Goal: Task Accomplishment & Management: Complete application form

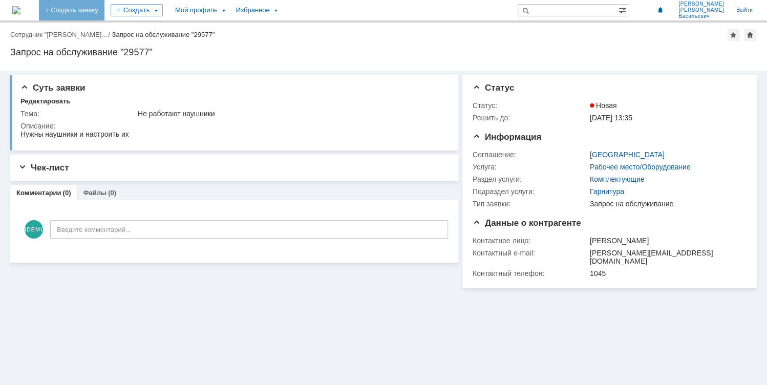
click at [105, 10] on link "+ Создать заявку" at bounding box center [72, 10] width 66 height 20
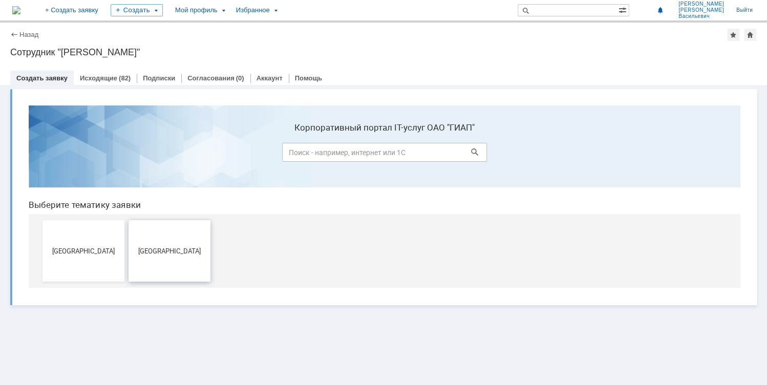
click at [172, 245] on button "[GEOGRAPHIC_DATA]" at bounding box center [170, 250] width 82 height 61
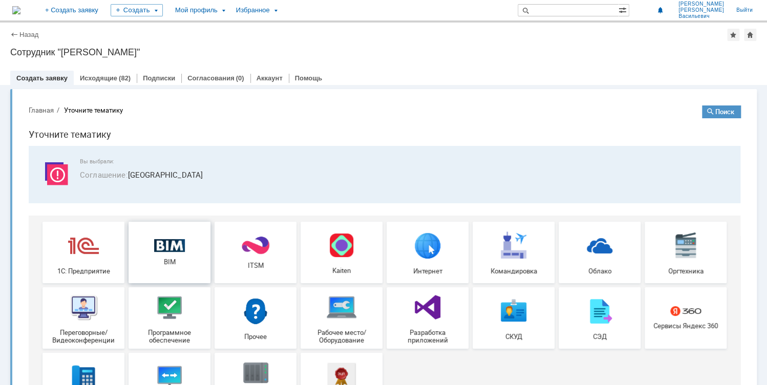
click at [159, 250] on img at bounding box center [169, 245] width 31 height 13
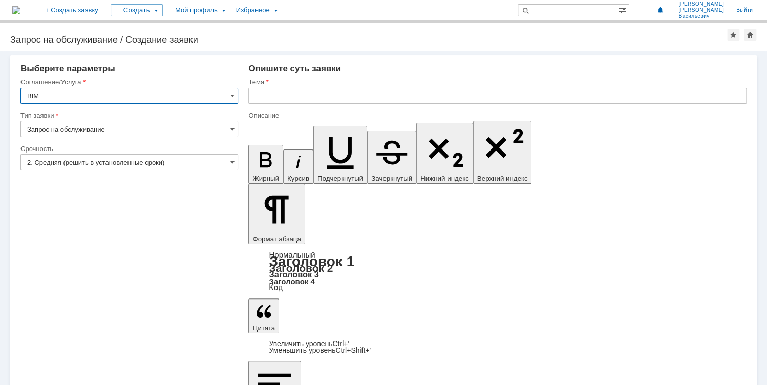
click at [115, 164] on input "2. Средняя (решить в установленные сроки)" at bounding box center [129, 162] width 218 height 16
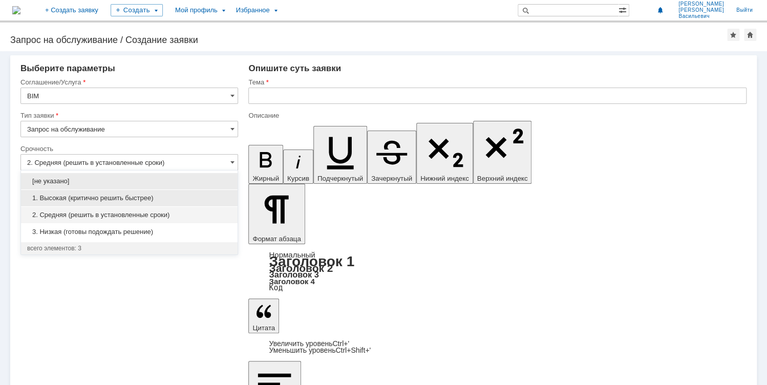
click at [80, 197] on span "1. Высокая (критично решить быстрее)" at bounding box center [129, 198] width 204 height 8
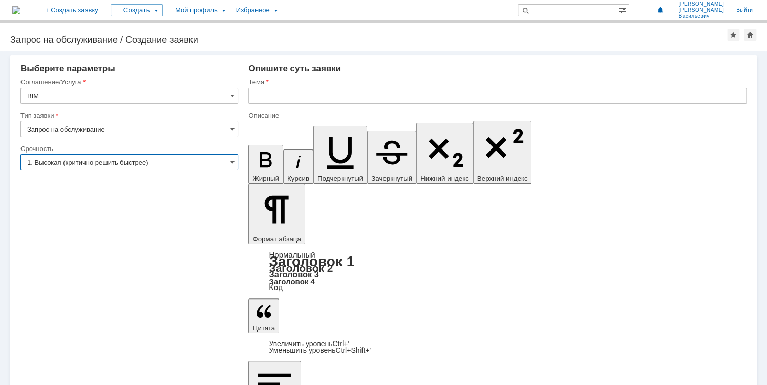
type input "1. Высокая (критично решить быстрее)"
click at [280, 96] on input "text" at bounding box center [497, 96] width 498 height 16
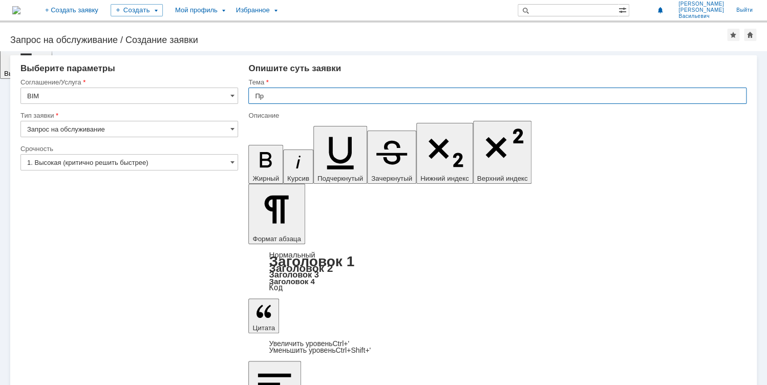
type input "П"
type input "Не корректно отображаются или настроены шрифты в изометрических чертежах"
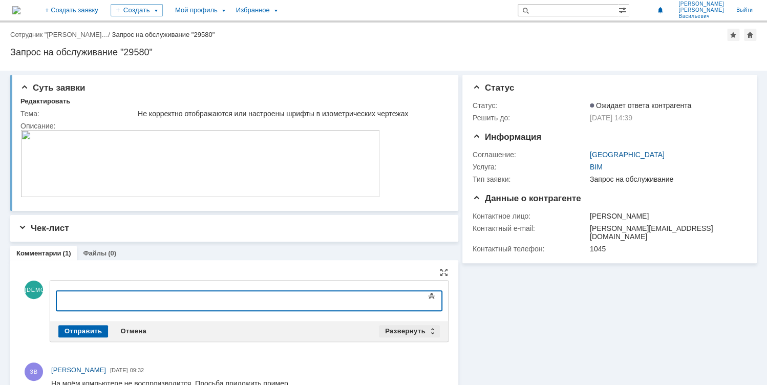
click at [426, 329] on div "Развернуть" at bounding box center [409, 331] width 61 height 12
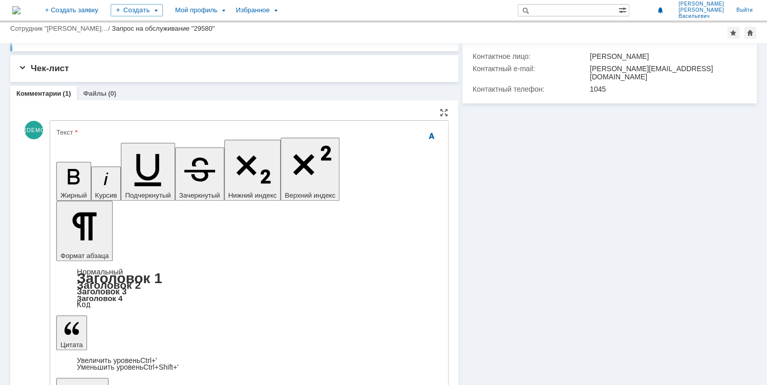
scroll to position [133, 0]
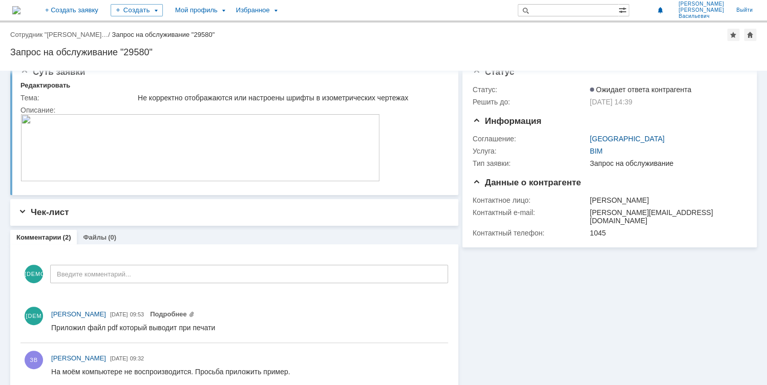
scroll to position [30, 0]
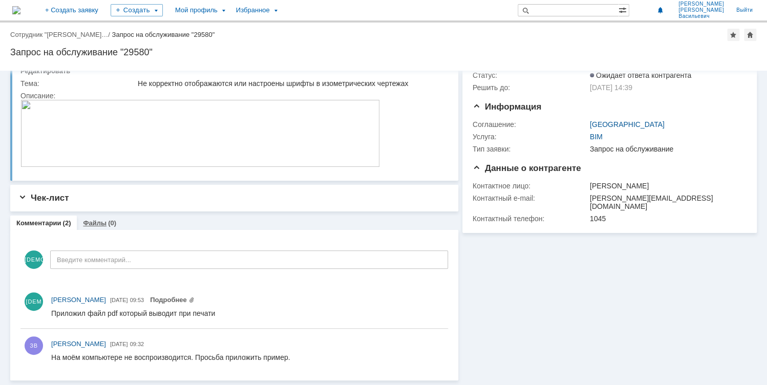
click at [89, 223] on link "Файлы" at bounding box center [95, 223] width 24 height 8
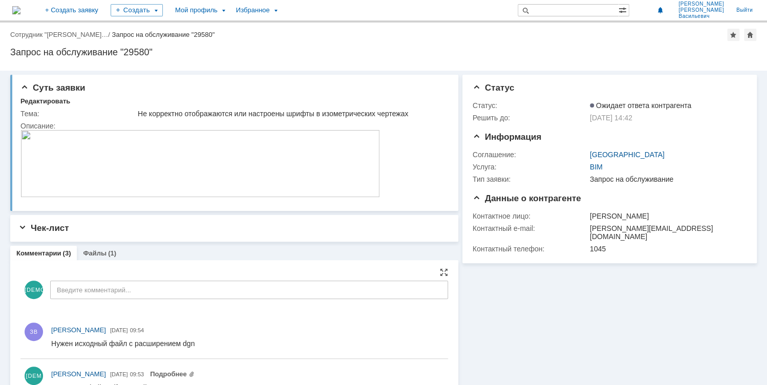
scroll to position [41, 0]
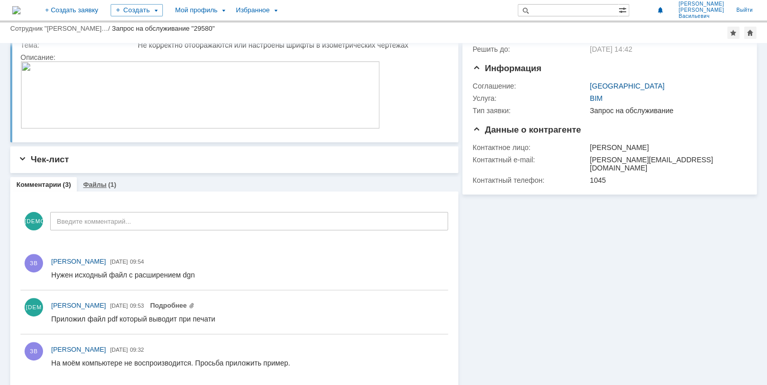
drag, startPoint x: 93, startPoint y: 184, endPoint x: 74, endPoint y: 65, distance: 120.9
click at [93, 184] on link "Файлы" at bounding box center [95, 185] width 24 height 8
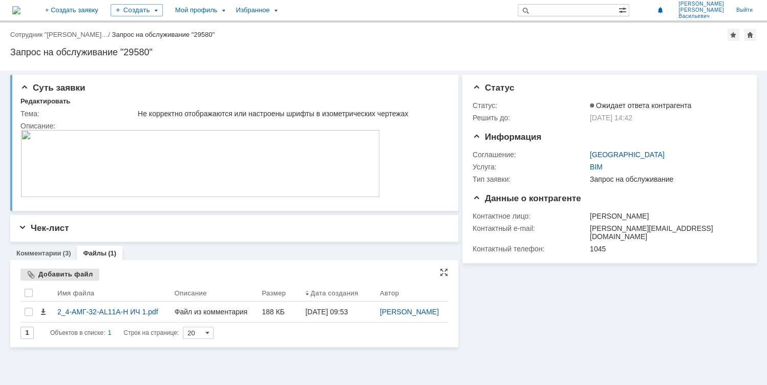
click at [59, 276] on div "Добавить файл" at bounding box center [59, 274] width 79 height 12
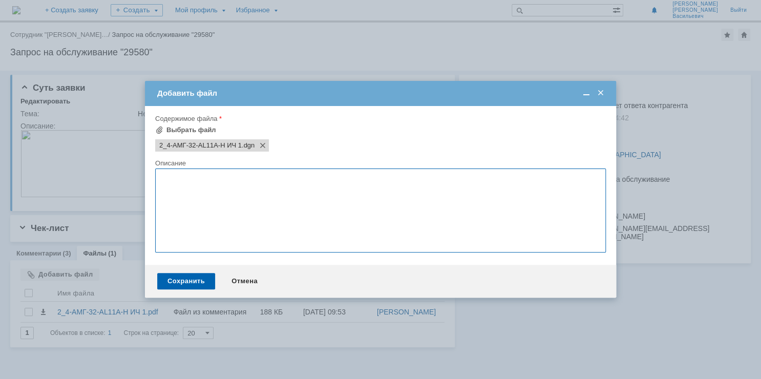
click at [194, 188] on textarea at bounding box center [380, 211] width 451 height 84
type textarea "файл в формате dgn"
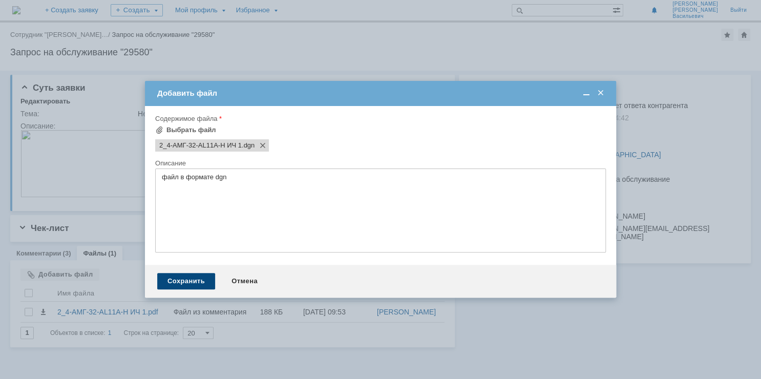
click at [177, 281] on div "Сохранить" at bounding box center [186, 281] width 58 height 16
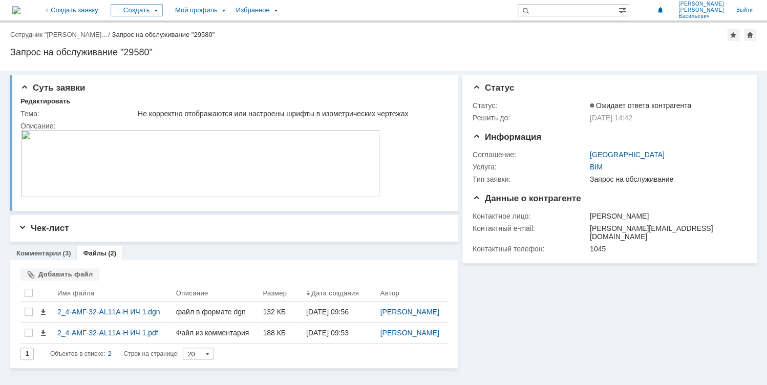
scroll to position [10, 0]
click at [30, 249] on link "Комментарии" at bounding box center [38, 253] width 45 height 8
